Goal: Transaction & Acquisition: Subscribe to service/newsletter

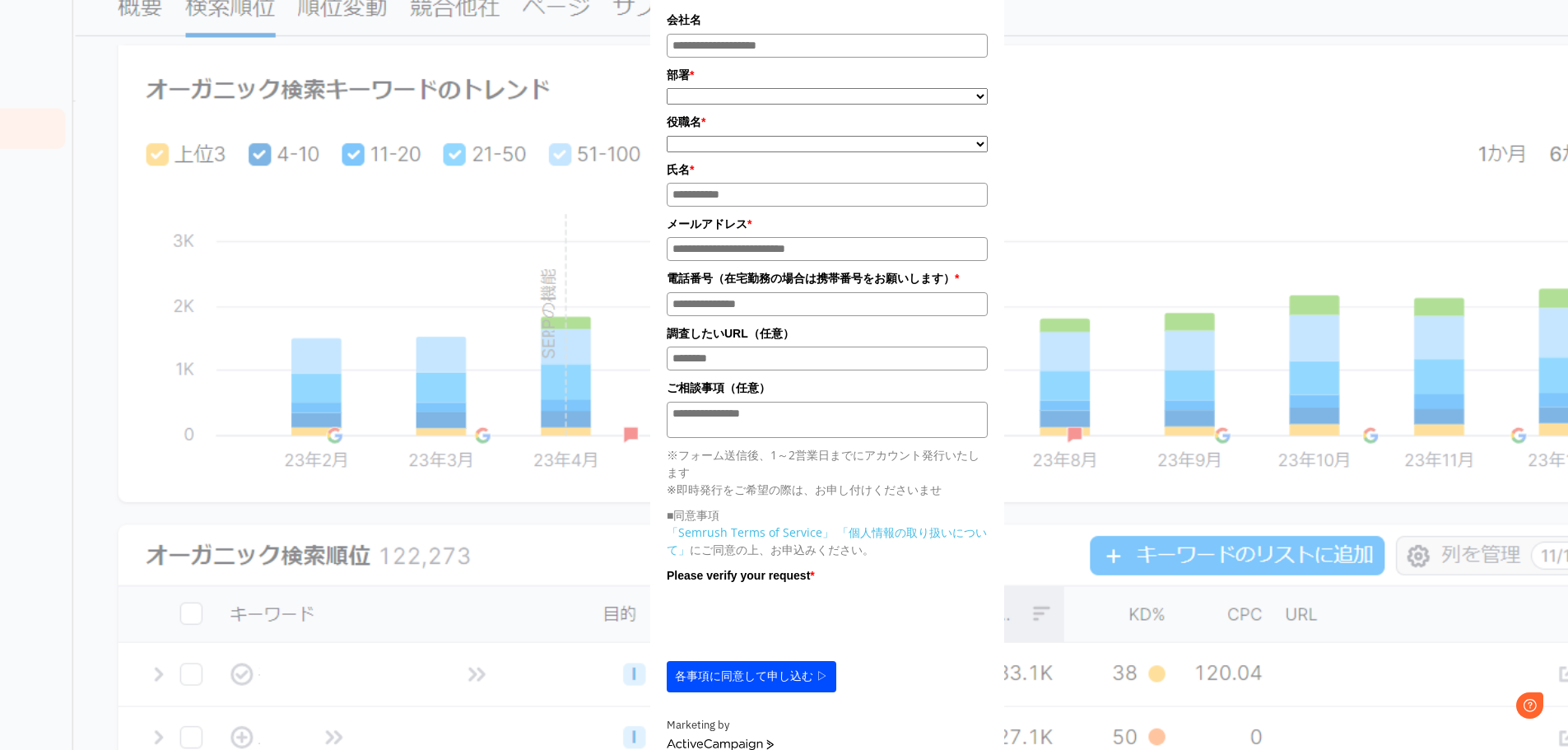
scroll to position [412, 0]
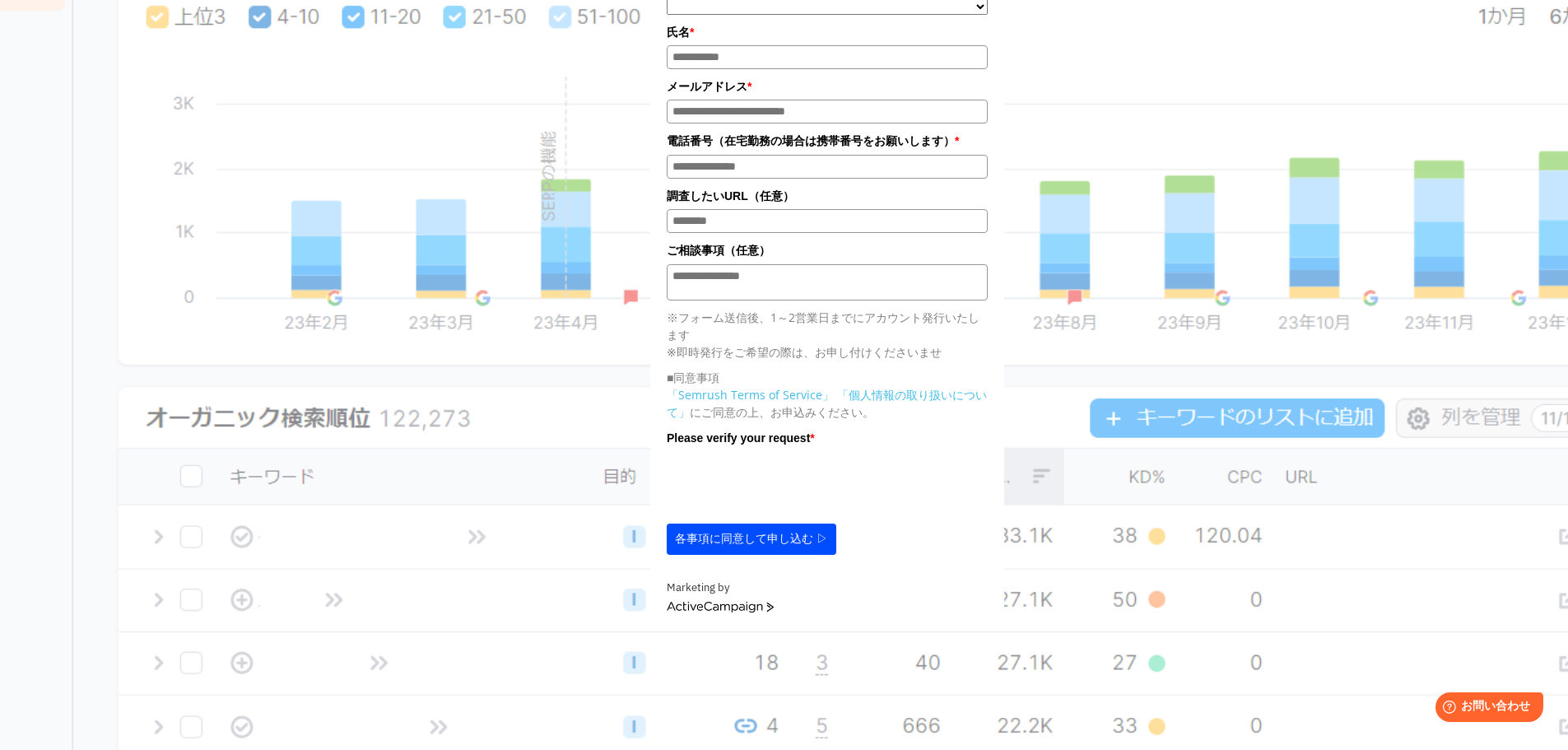
click at [1319, 112] on div "**********" at bounding box center [827, 113] width 1325 height 1033
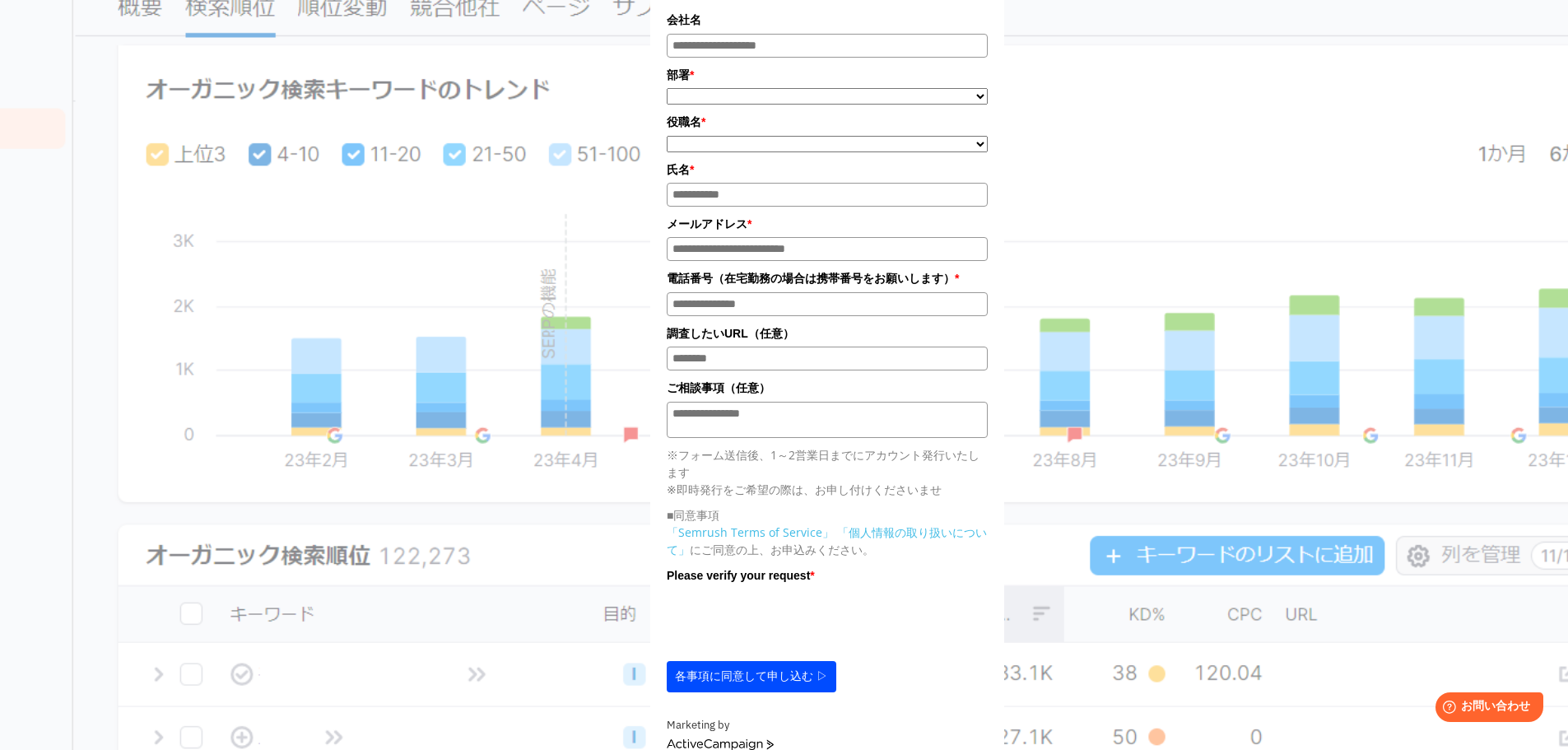
scroll to position [686, 0]
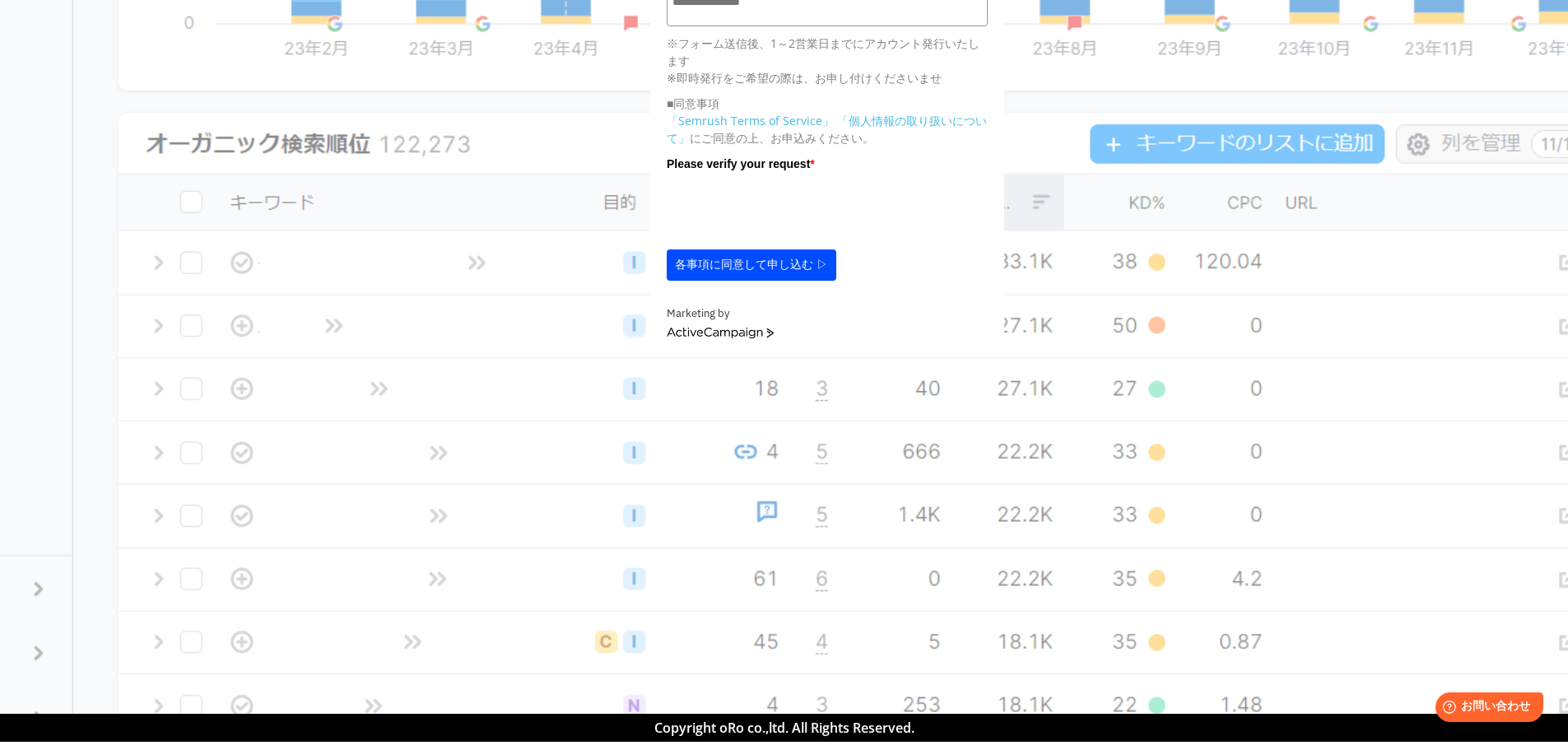
click at [719, 339] on link "ActiveCampaign" at bounding box center [721, 333] width 107 height 12
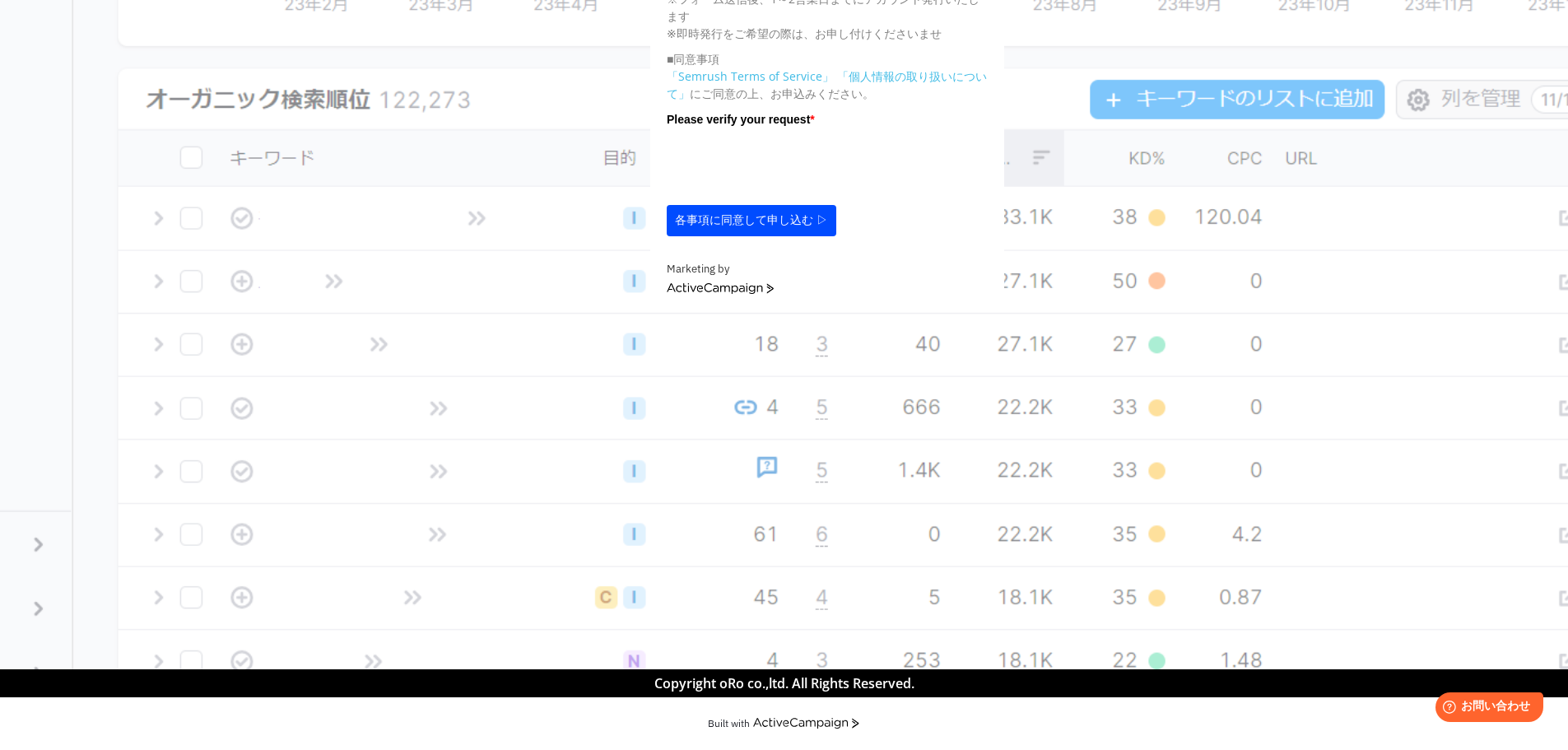
scroll to position [602, 0]
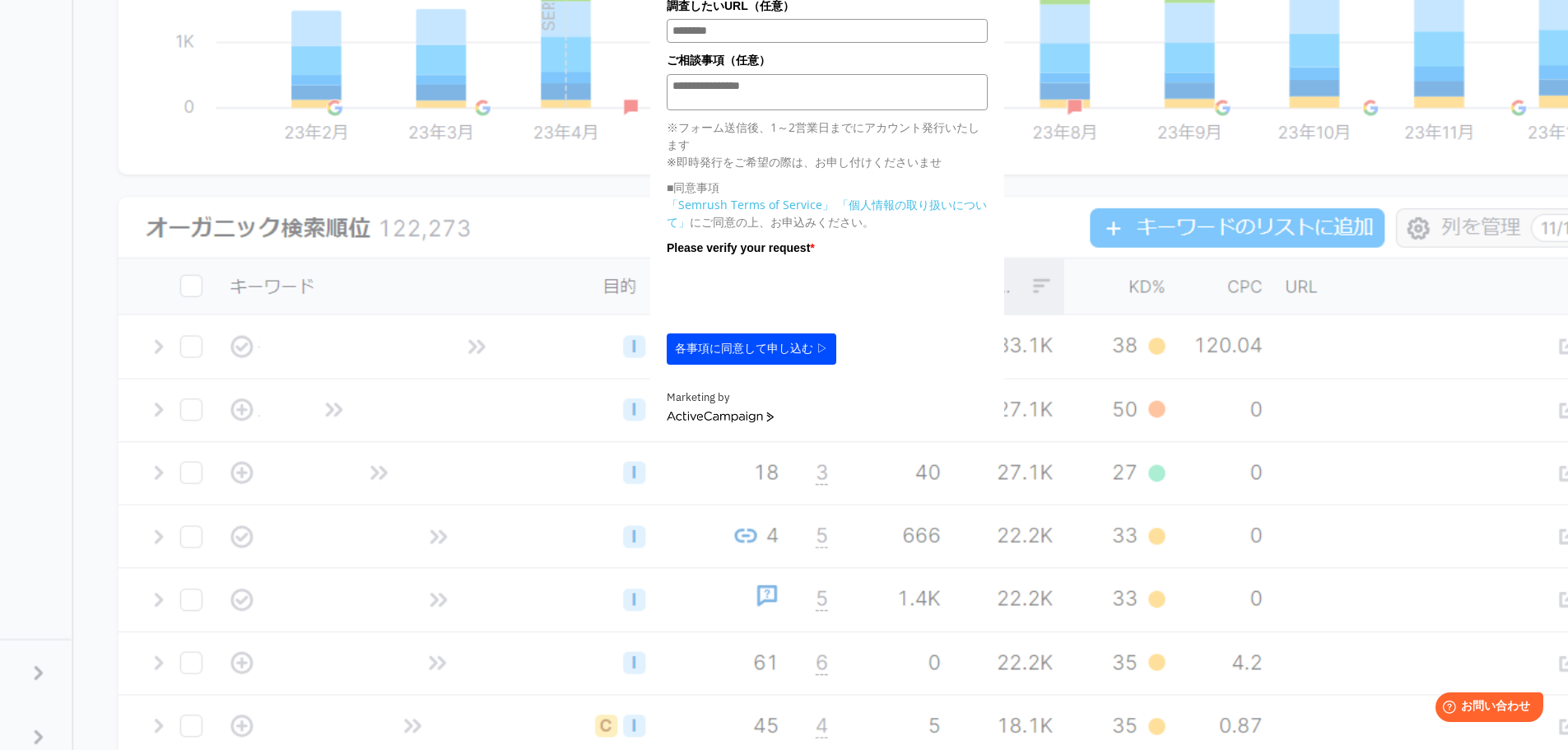
drag, startPoint x: 777, startPoint y: 359, endPoint x: 798, endPoint y: 366, distance: 22.1
click at [779, 360] on button "各事項に同意して申し込む ▷" at bounding box center [751, 349] width 169 height 32
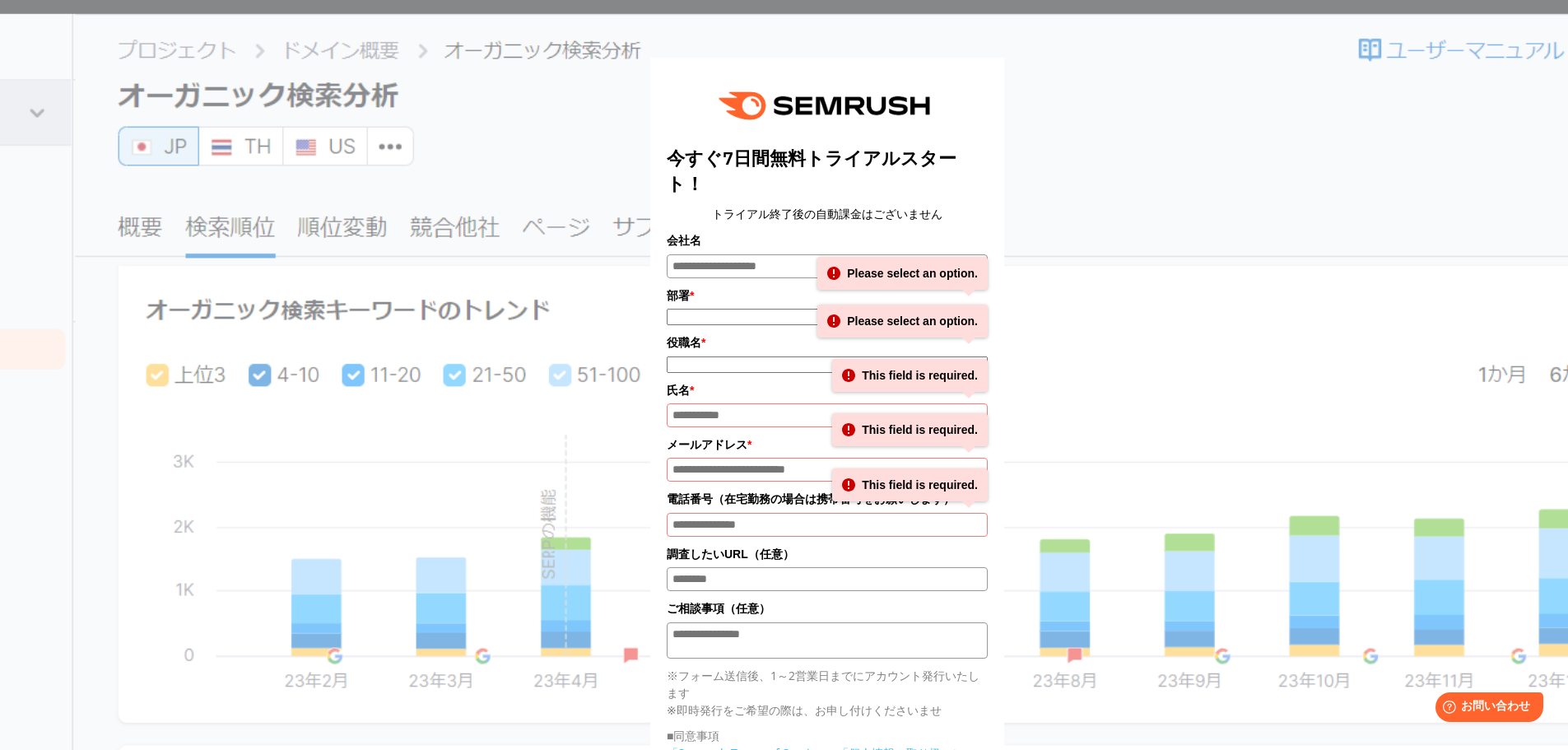
scroll to position [0, 0]
